Goal: Book appointment/travel/reservation

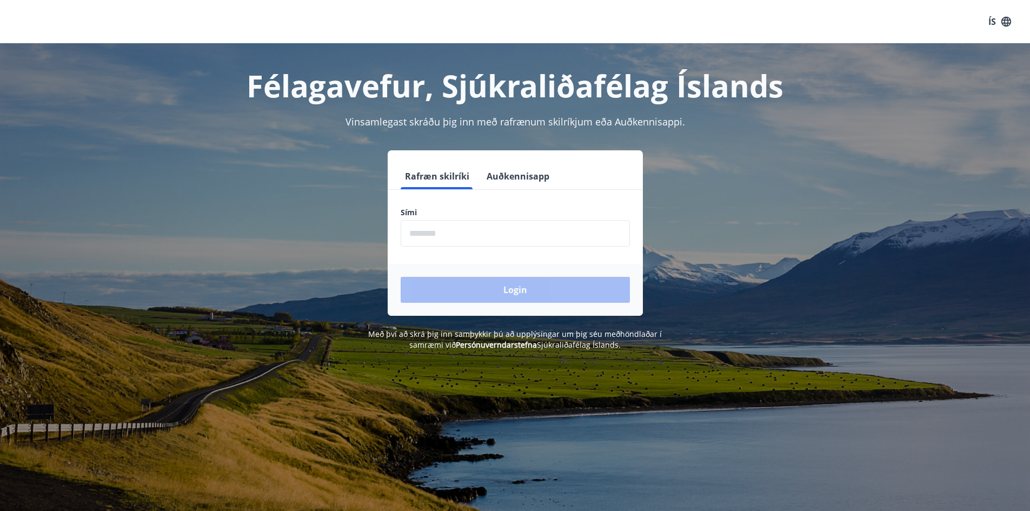
click at [589, 226] on input "phone" at bounding box center [515, 233] width 229 height 26
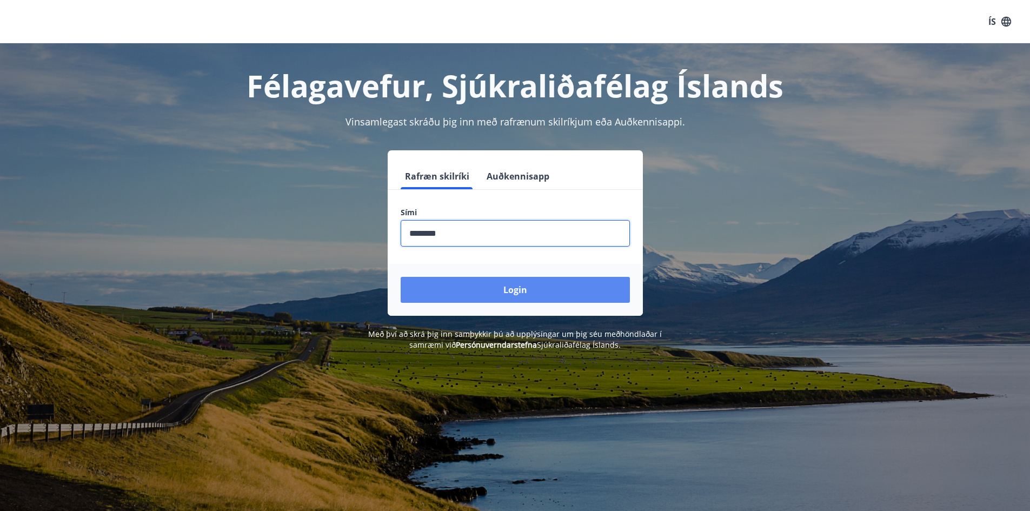
type input "********"
click at [567, 289] on button "Login" at bounding box center [515, 290] width 229 height 26
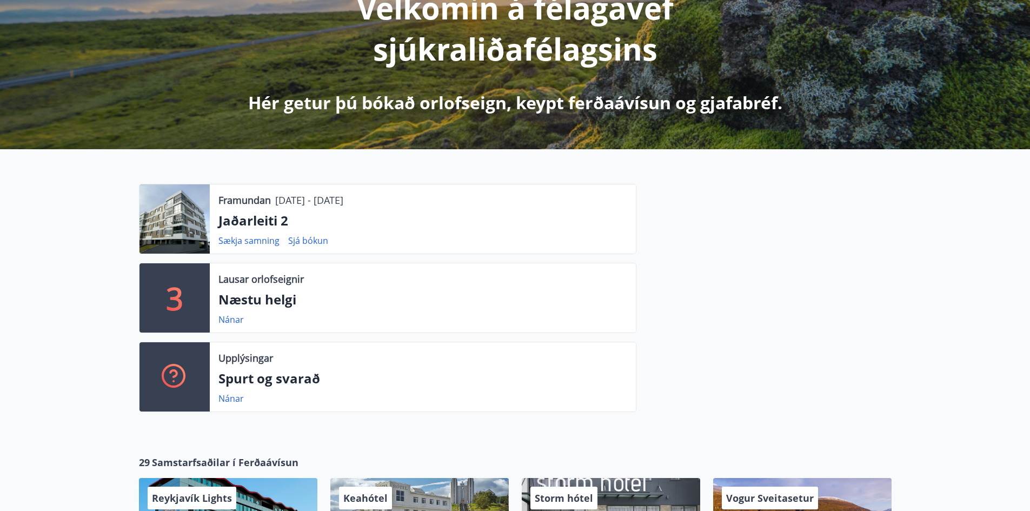
scroll to position [162, 0]
click at [294, 241] on link "Sjá bókun" at bounding box center [308, 240] width 40 height 12
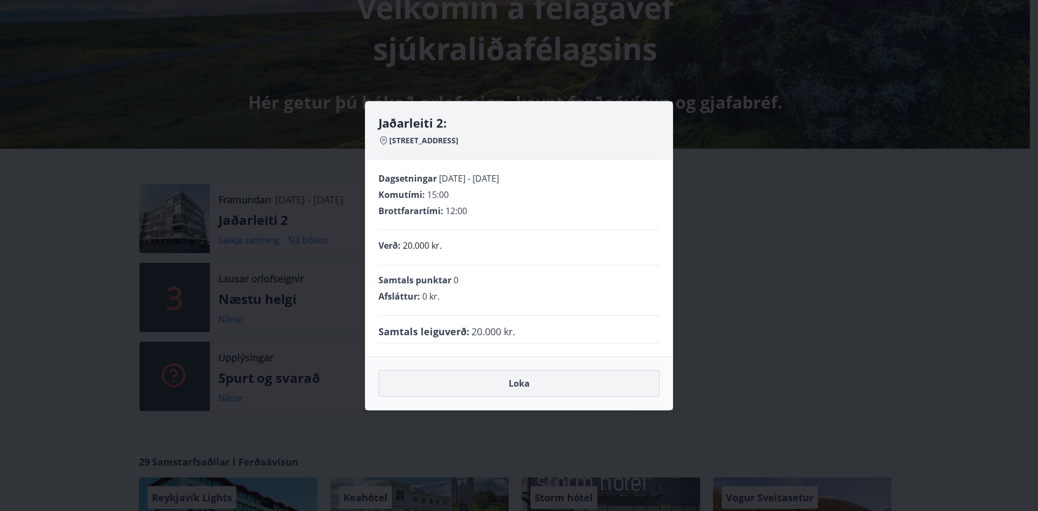
click at [551, 385] on button "Loka" at bounding box center [518, 383] width 281 height 27
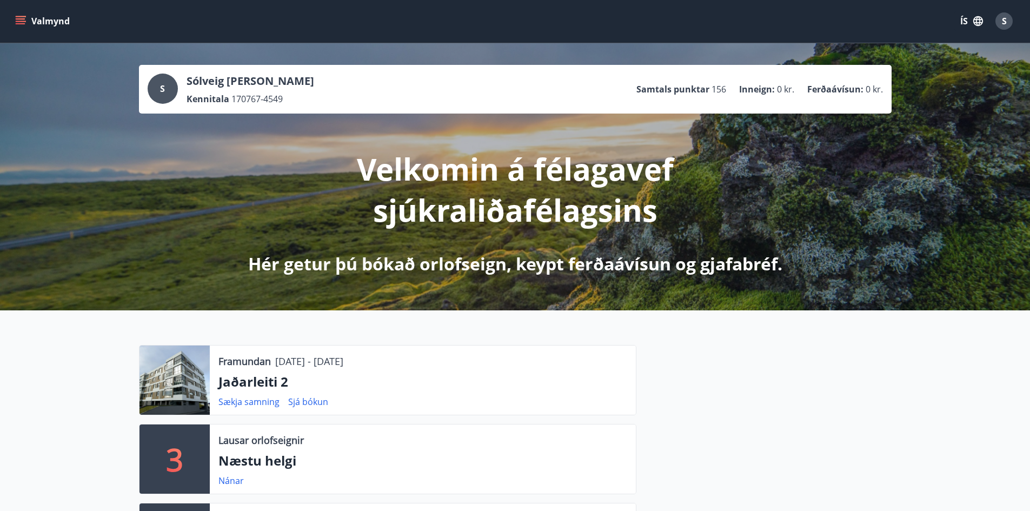
scroll to position [0, 0]
click at [24, 17] on icon "menu" at bounding box center [22, 17] width 12 height 1
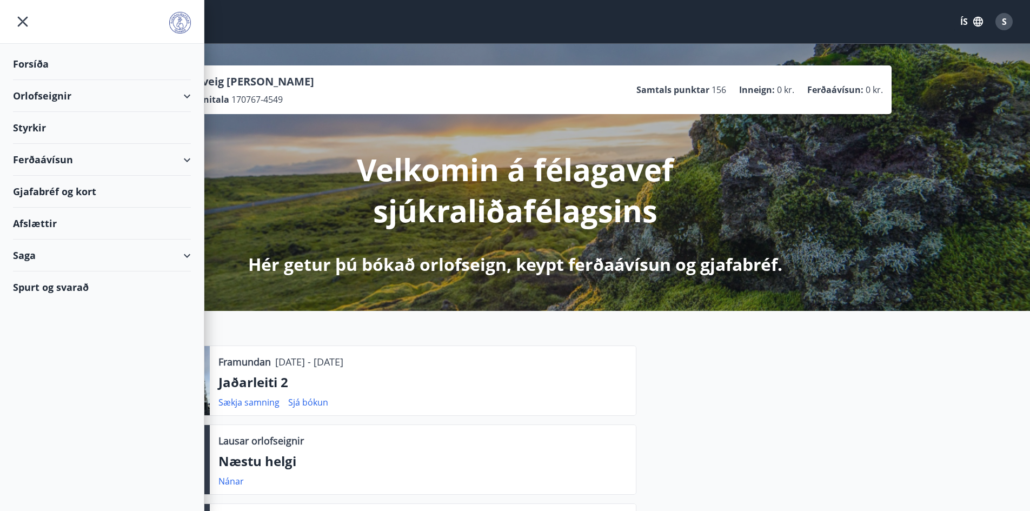
click at [59, 92] on div "Orlofseignir" at bounding box center [102, 96] width 178 height 32
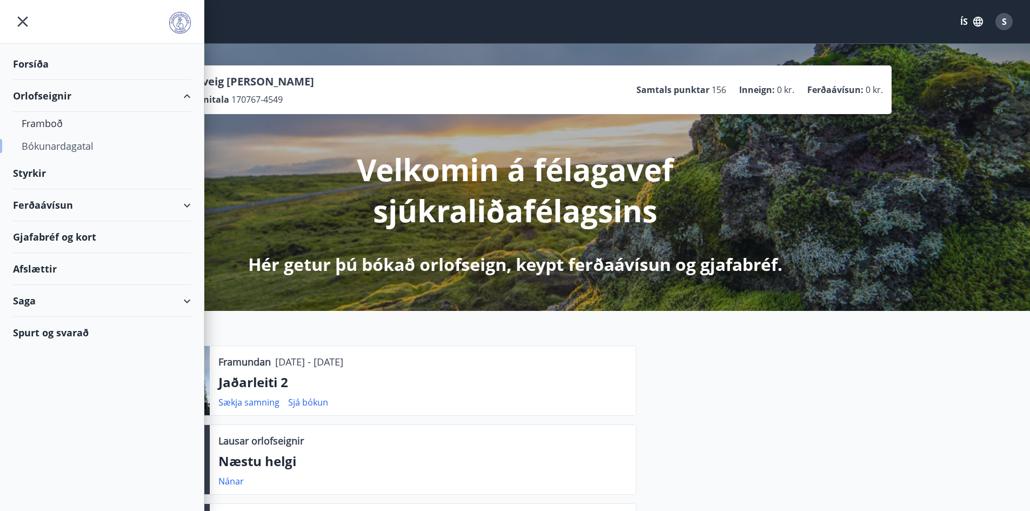
click at [64, 147] on div "Bókunardagatal" at bounding box center [102, 146] width 161 height 23
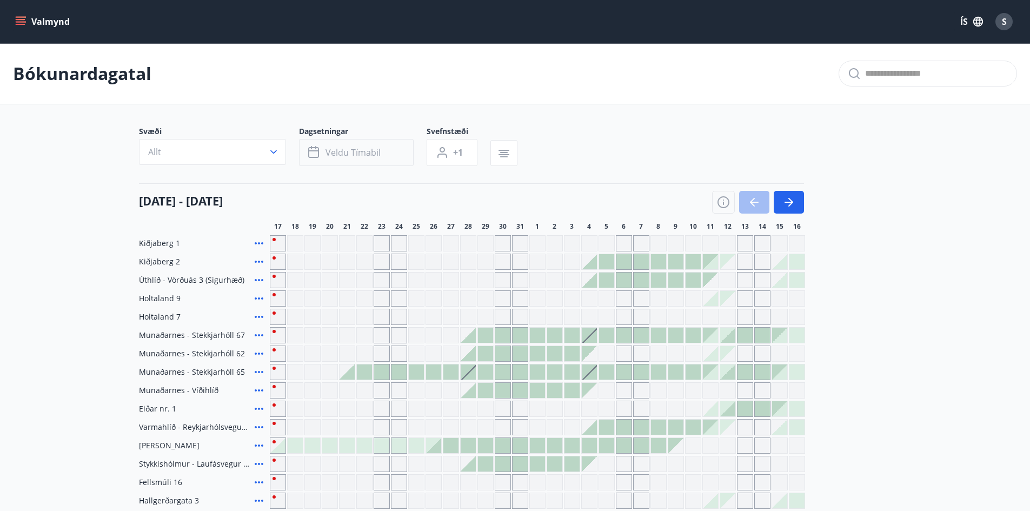
click at [364, 151] on span "Veldu tímabil" at bounding box center [352, 153] width 55 height 12
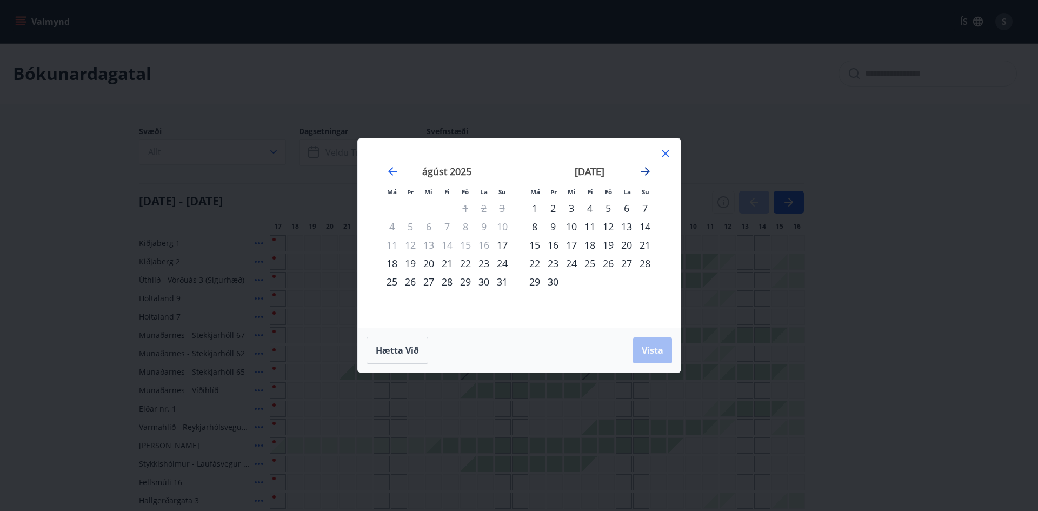
click at [643, 171] on icon "Move forward to switch to the next month." at bounding box center [645, 171] width 9 height 9
click at [598, 171] on strong "nóvember 2025" at bounding box center [589, 171] width 71 height 13
click at [586, 172] on strong "nóvember 2025" at bounding box center [589, 171] width 71 height 13
click at [593, 262] on div "20" at bounding box center [590, 263] width 18 height 18
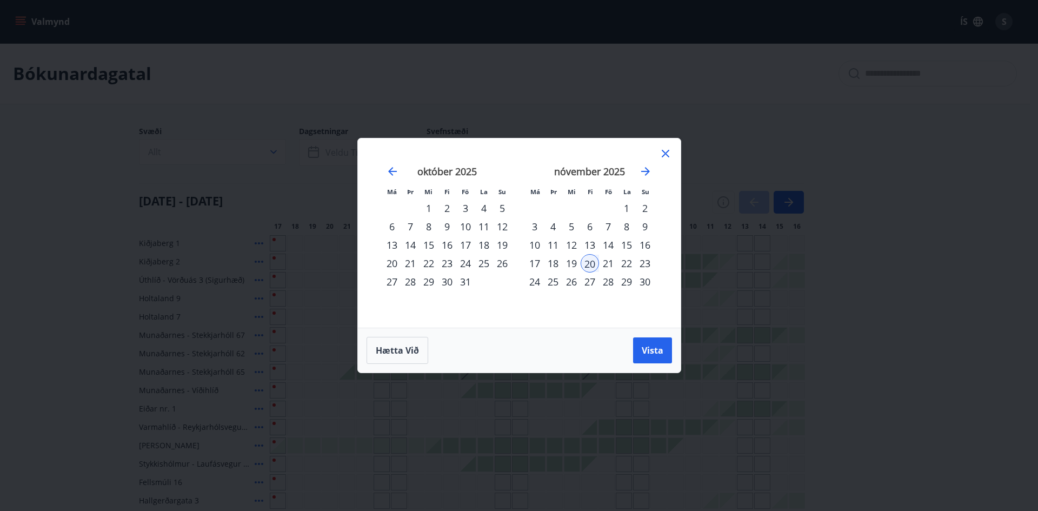
click at [568, 262] on div "19" at bounding box center [571, 263] width 18 height 18
click at [586, 262] on div "20" at bounding box center [590, 263] width 18 height 18
click at [555, 264] on div "18" at bounding box center [553, 263] width 18 height 18
click at [650, 349] on span "Vista" at bounding box center [653, 350] width 22 height 12
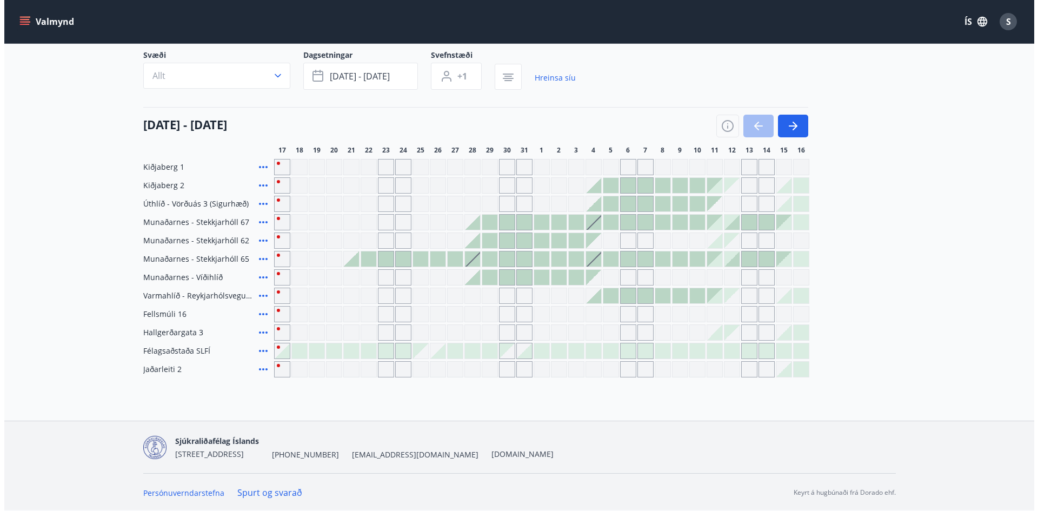
scroll to position [77, 0]
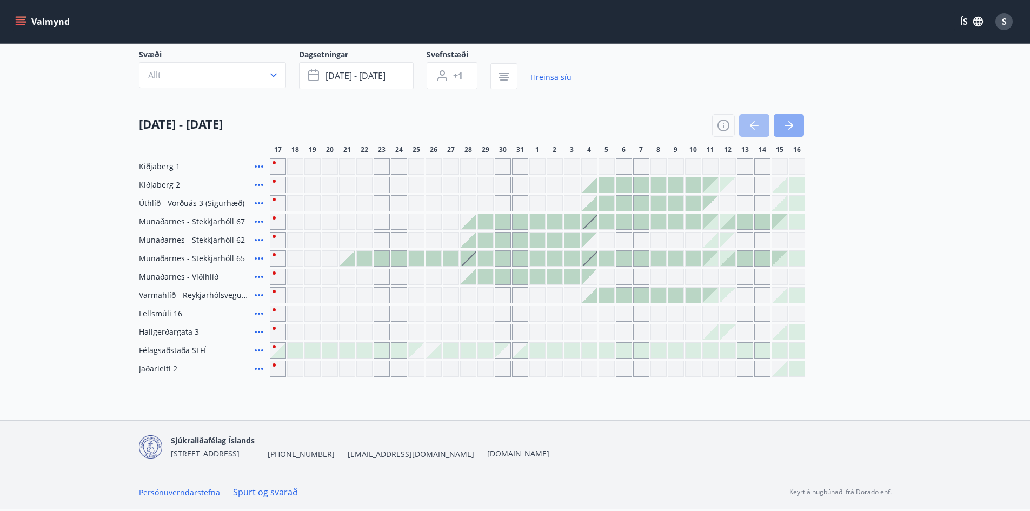
click at [795, 128] on button "button" at bounding box center [789, 125] width 30 height 23
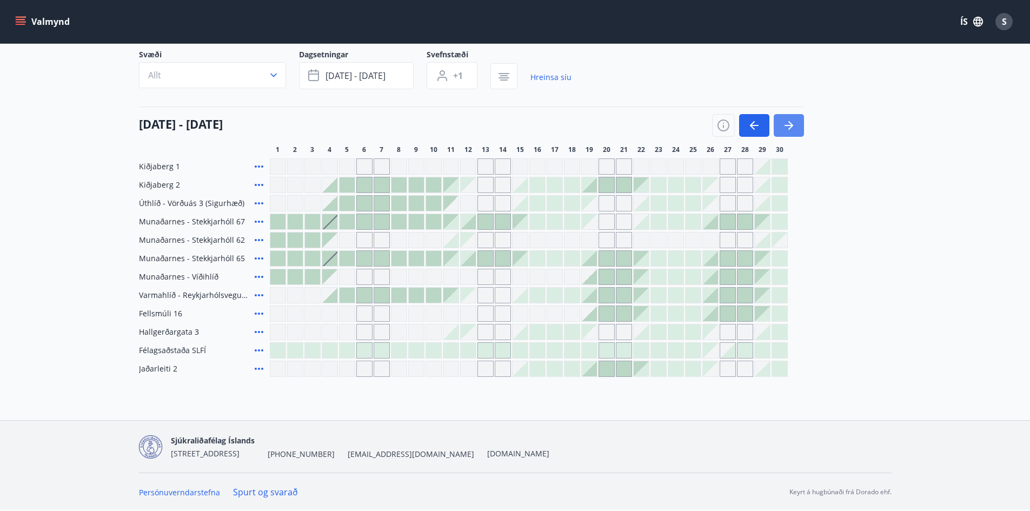
click at [795, 128] on button "button" at bounding box center [789, 125] width 30 height 23
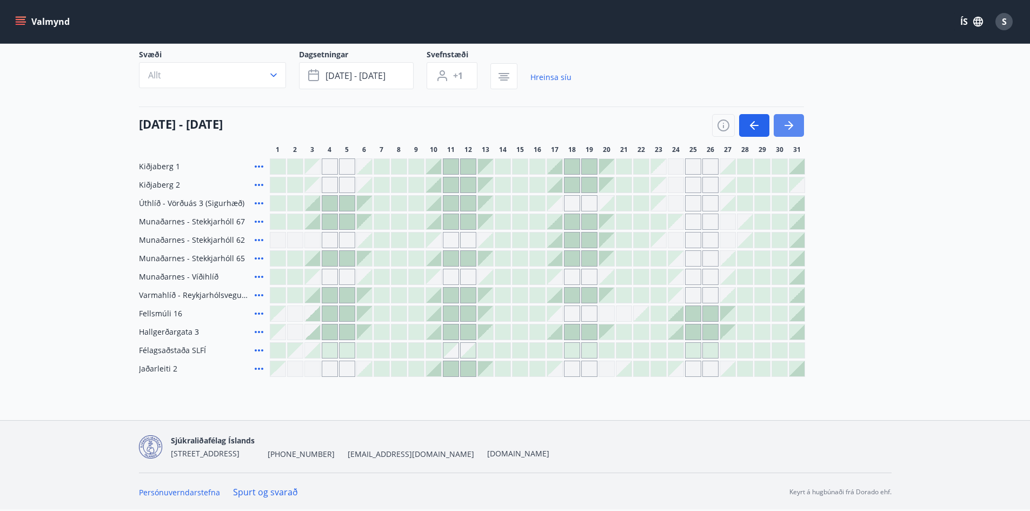
click at [795, 128] on button "button" at bounding box center [789, 125] width 30 height 23
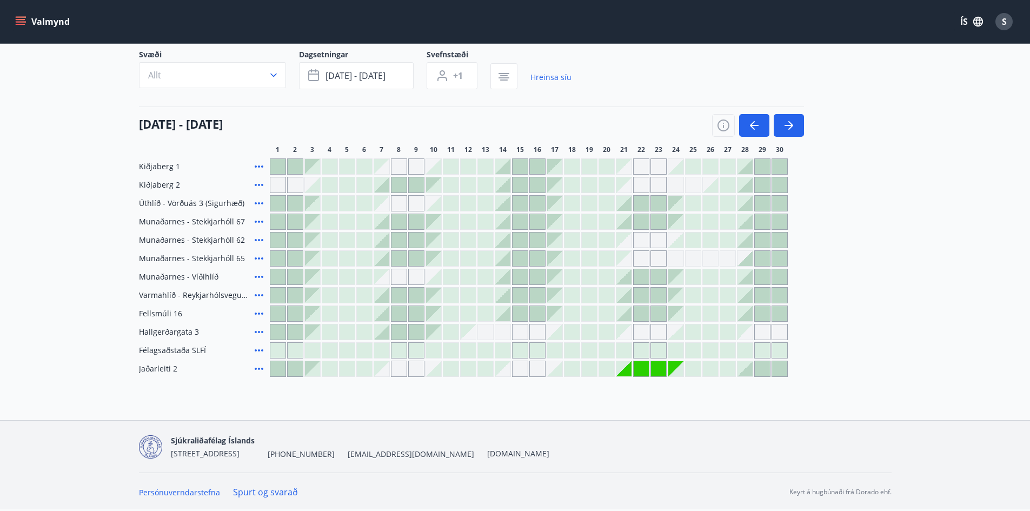
click at [572, 368] on div at bounding box center [571, 368] width 15 height 15
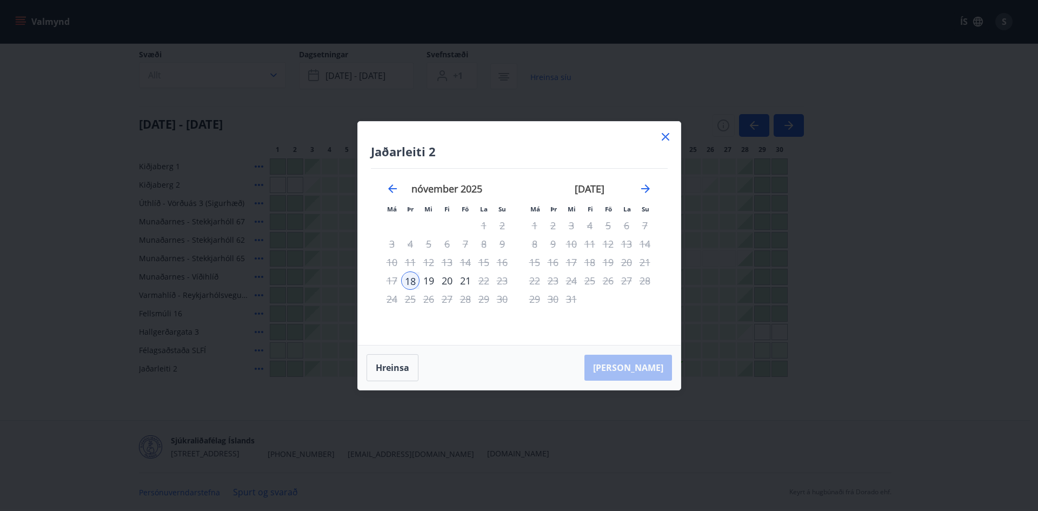
click at [640, 367] on div "[PERSON_NAME]" at bounding box center [519, 367] width 323 height 44
click at [460, 277] on div "21" at bounding box center [465, 280] width 18 height 18
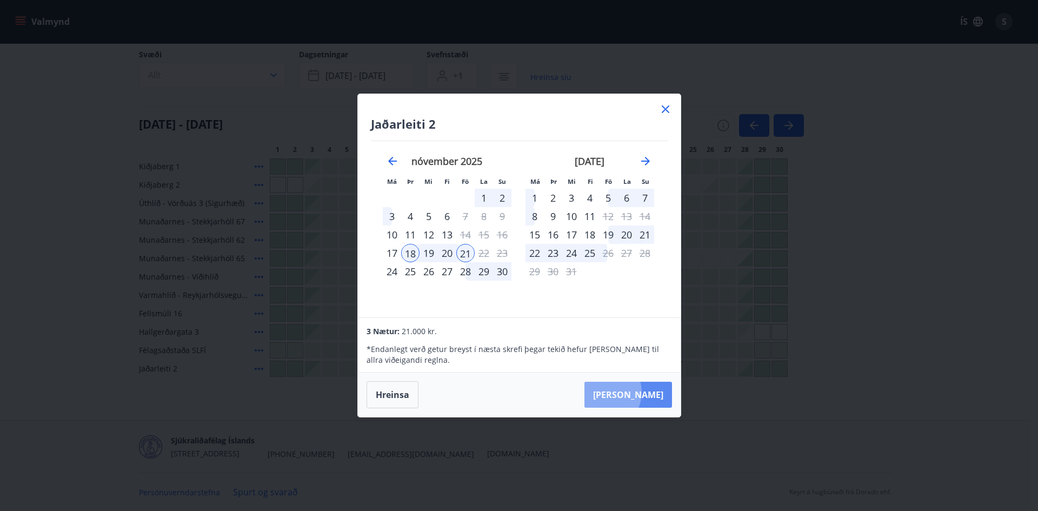
click at [637, 392] on button "[PERSON_NAME]" at bounding box center [628, 395] width 88 height 26
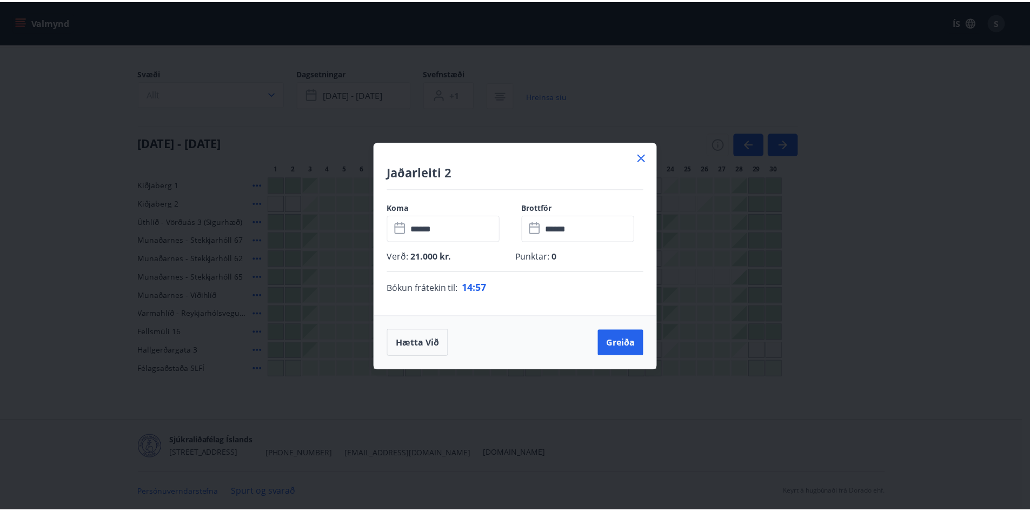
scroll to position [58, 0]
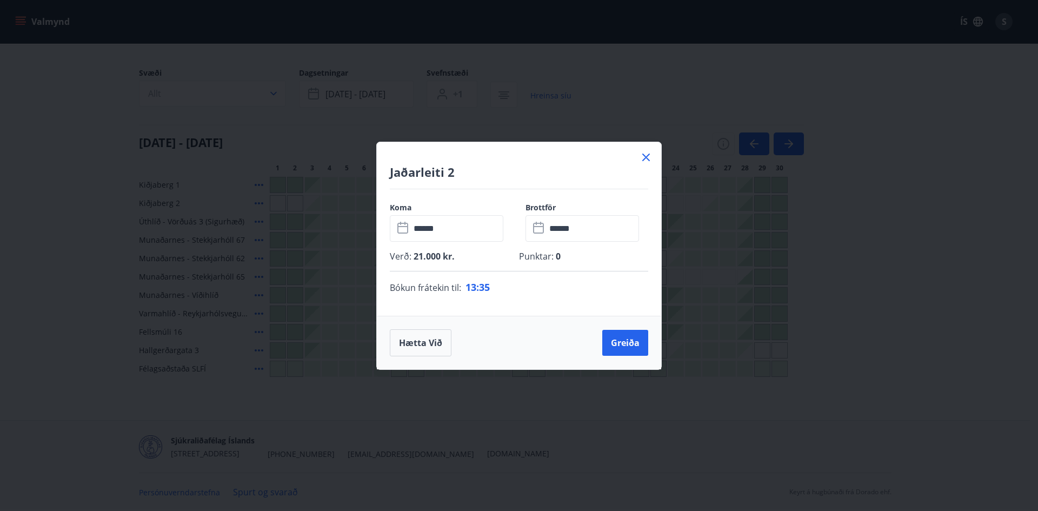
click at [646, 154] on icon at bounding box center [646, 157] width 13 height 13
